Goal: Transaction & Acquisition: Register for event/course

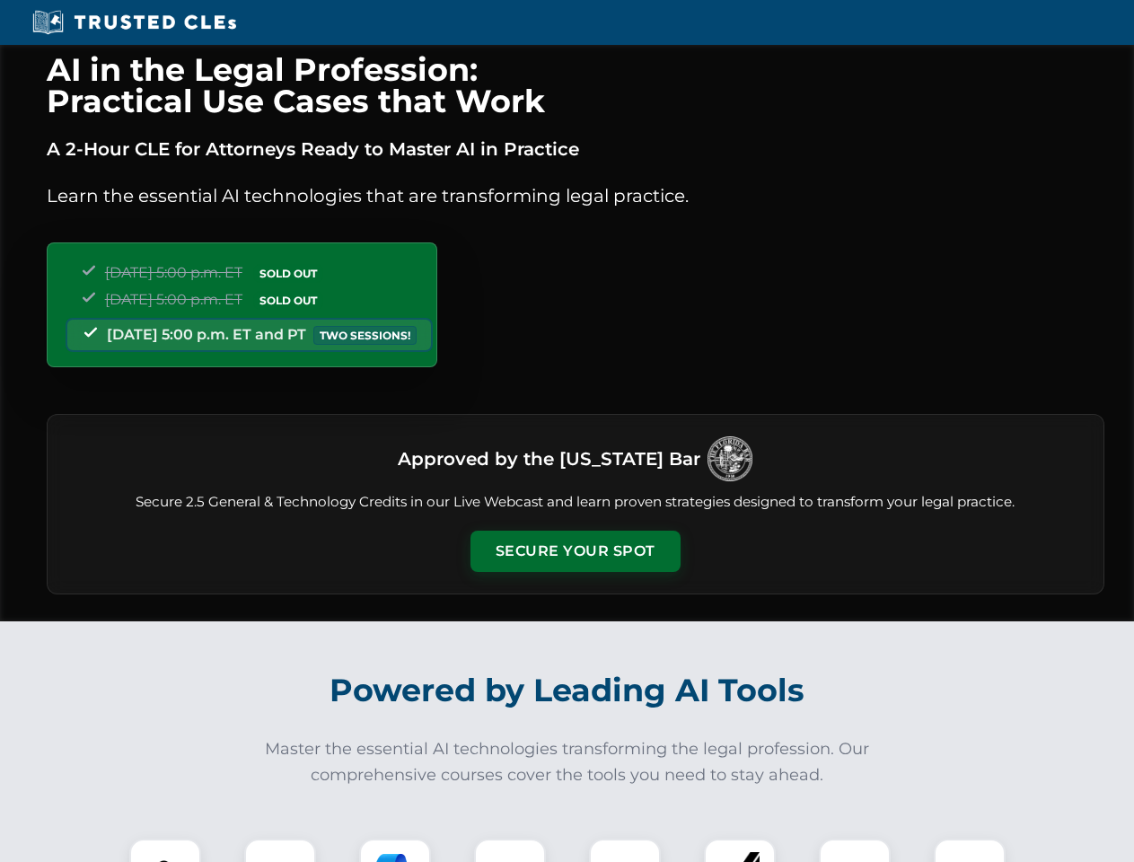
click at [575, 551] on button "Secure Your Spot" at bounding box center [575, 551] width 210 height 41
click at [165, 850] on img at bounding box center [165, 874] width 52 height 52
click at [280, 850] on div at bounding box center [280, 875] width 72 height 72
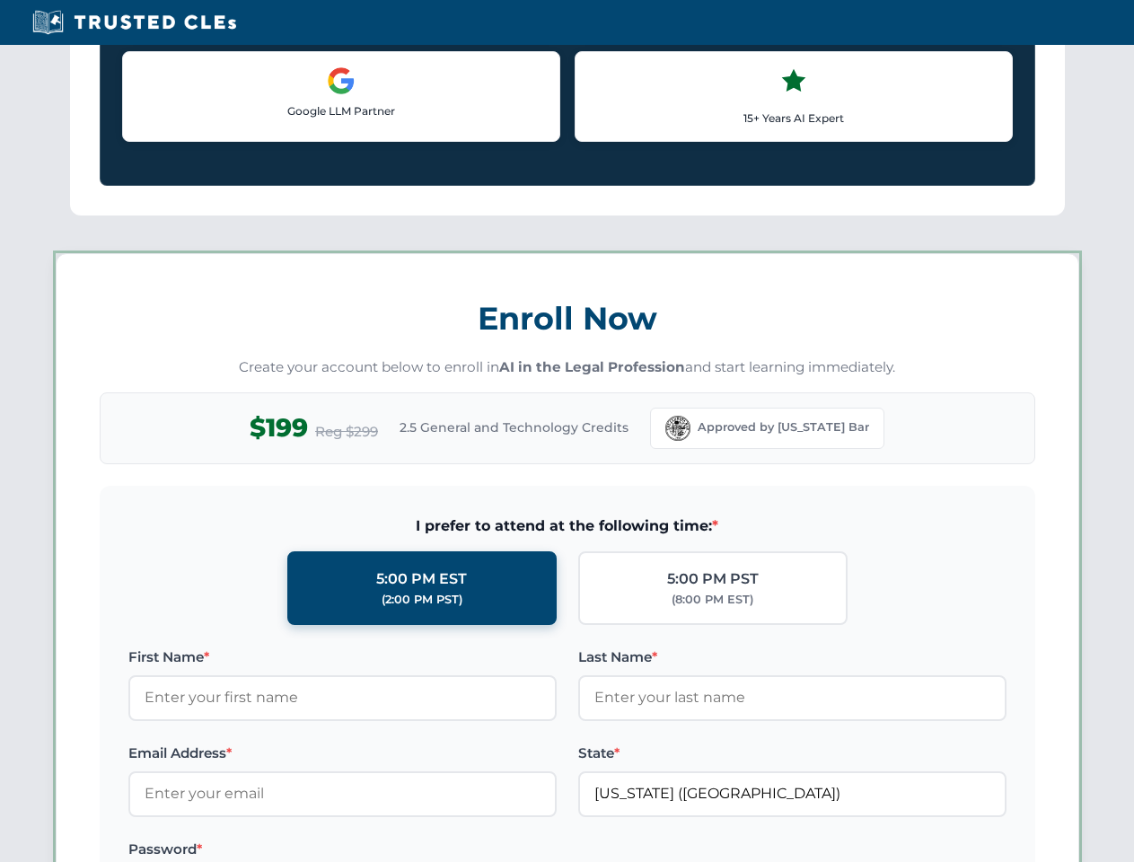
click at [510, 850] on label "Password *" at bounding box center [342, 850] width 428 height 22
